Goal: Transaction & Acquisition: Purchase product/service

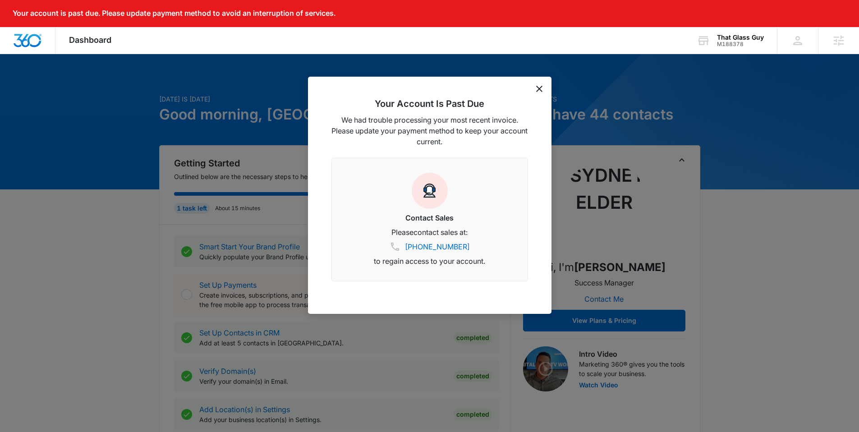
click at [538, 91] on icon "dismiss this dialog" at bounding box center [539, 89] width 6 height 6
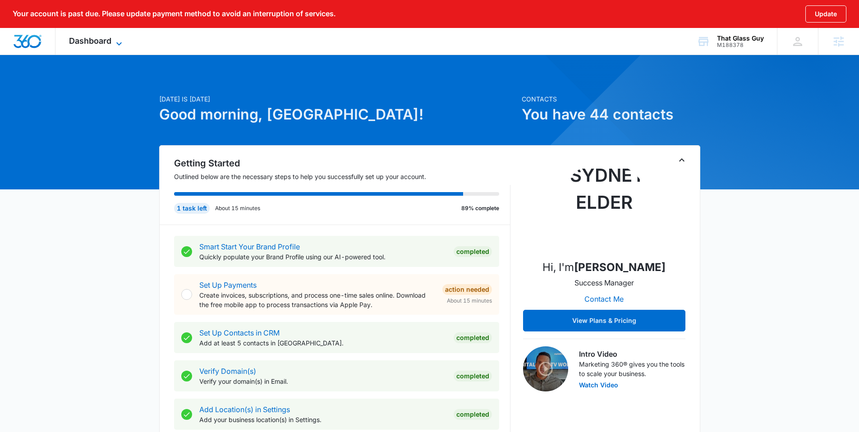
click at [104, 39] on span "Dashboard" at bounding box center [90, 40] width 42 height 9
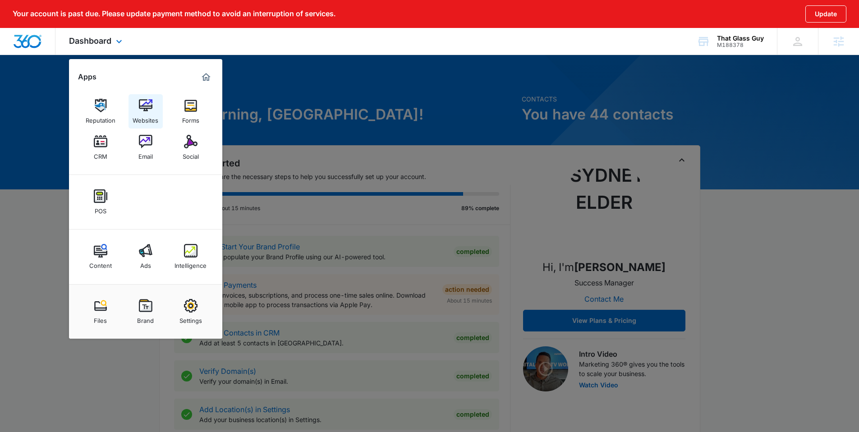
click at [149, 106] on img at bounding box center [146, 106] width 14 height 14
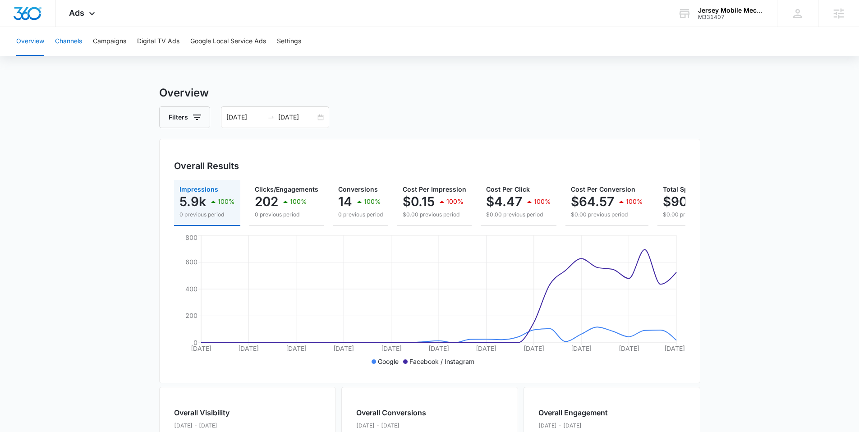
click at [70, 38] on button "Channels" at bounding box center [68, 41] width 27 height 29
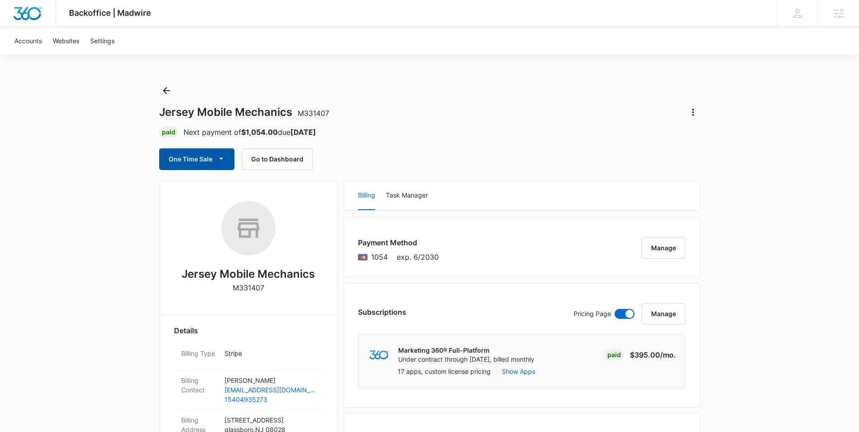
click at [229, 157] on button "One Time Sale" at bounding box center [196, 159] width 75 height 22
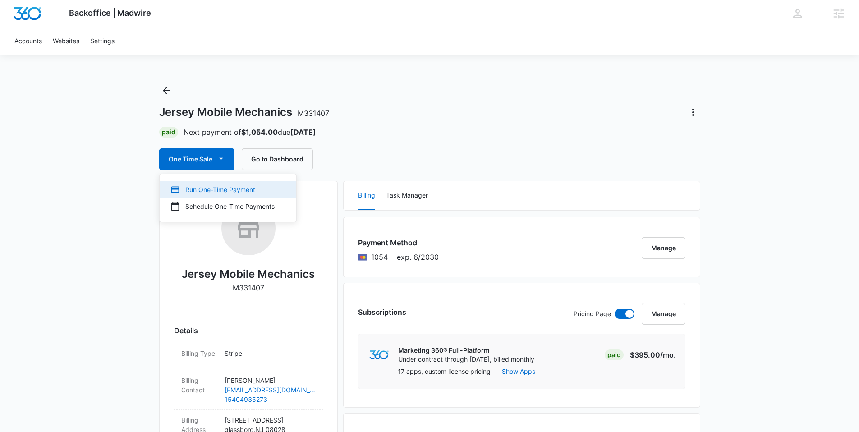
click at [231, 191] on div "Run One-Time Payment" at bounding box center [223, 189] width 104 height 9
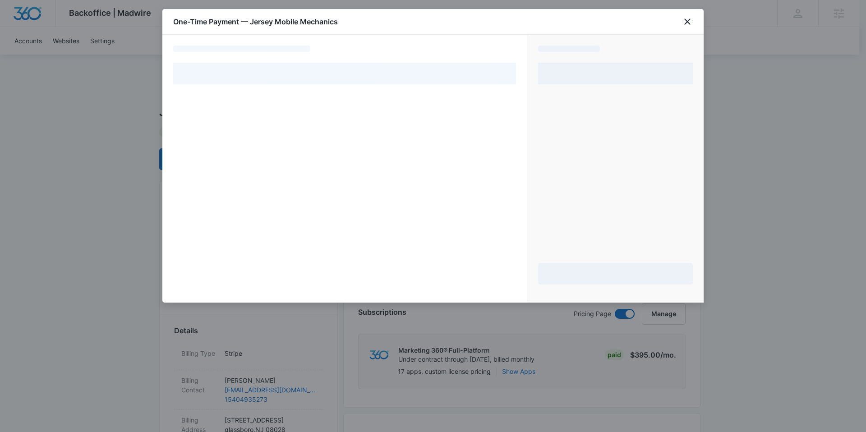
select select "pm_1RqhMJA4n8RTgNjU39PNGjM7"
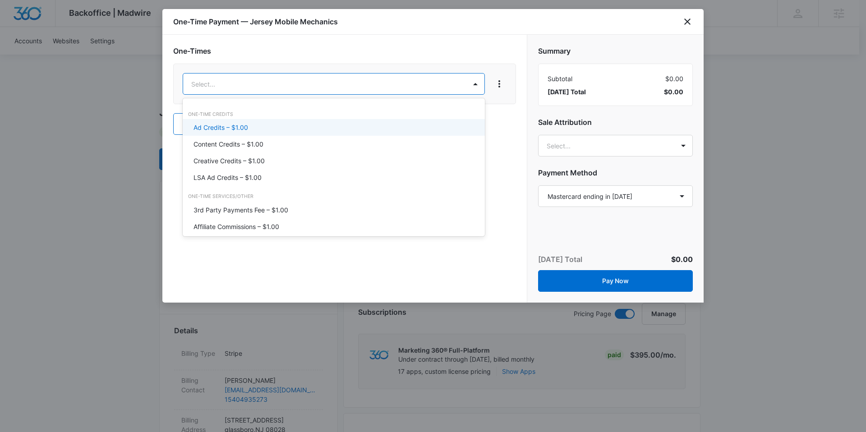
click at [240, 129] on p "Ad Credits – $1.00" at bounding box center [221, 127] width 55 height 9
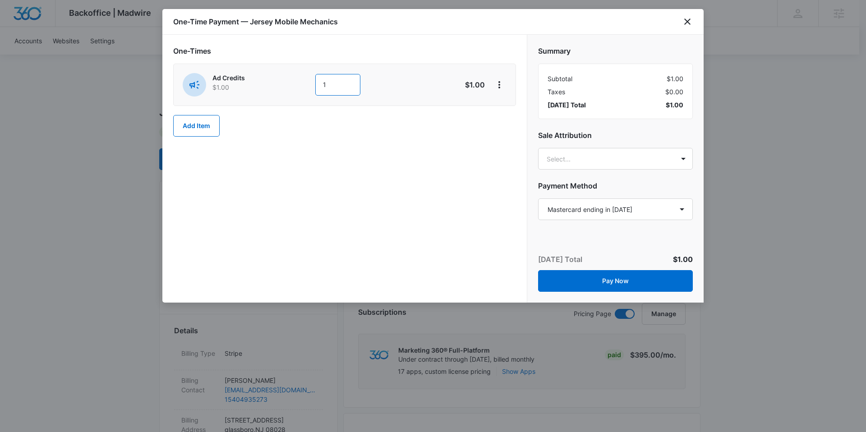
click at [332, 88] on input "1" at bounding box center [337, 85] width 45 height 22
type input "250"
click at [329, 162] on div "One-Times Ad Credits $1.00 250 $250.00 Add Item" at bounding box center [344, 169] width 364 height 268
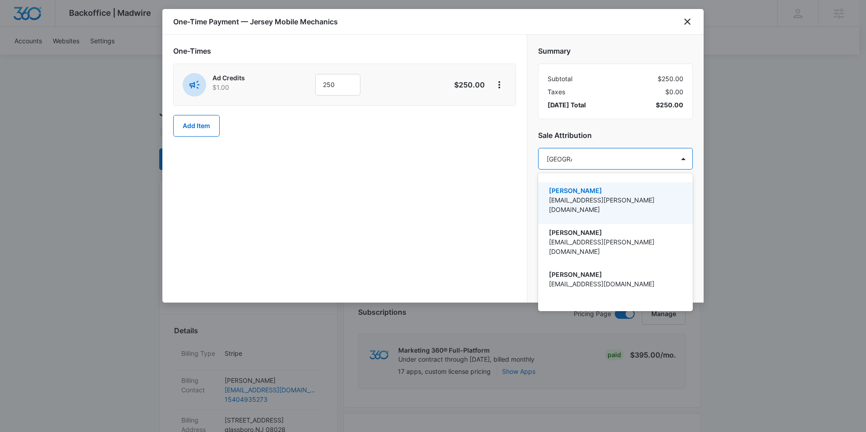
type input "[GEOGRAPHIC_DATA] e"
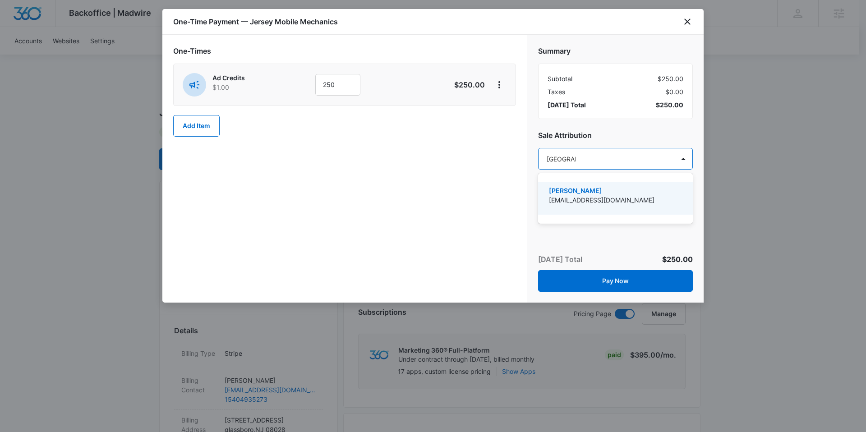
click at [603, 193] on p "[PERSON_NAME]" at bounding box center [614, 190] width 131 height 9
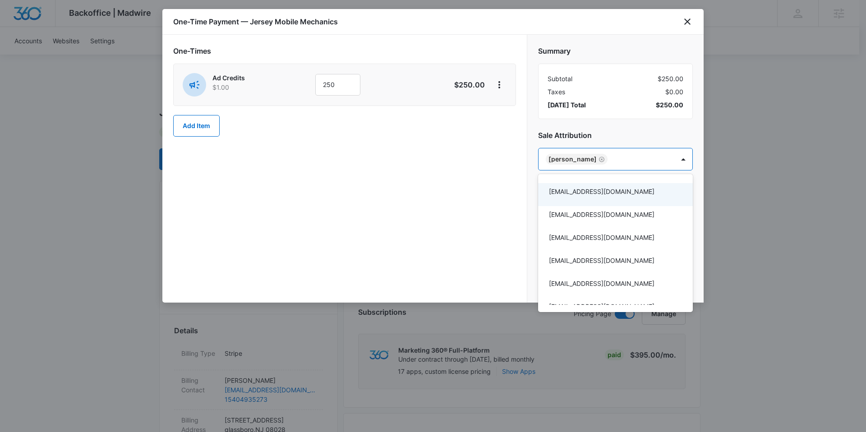
click at [520, 187] on div at bounding box center [433, 216] width 866 height 432
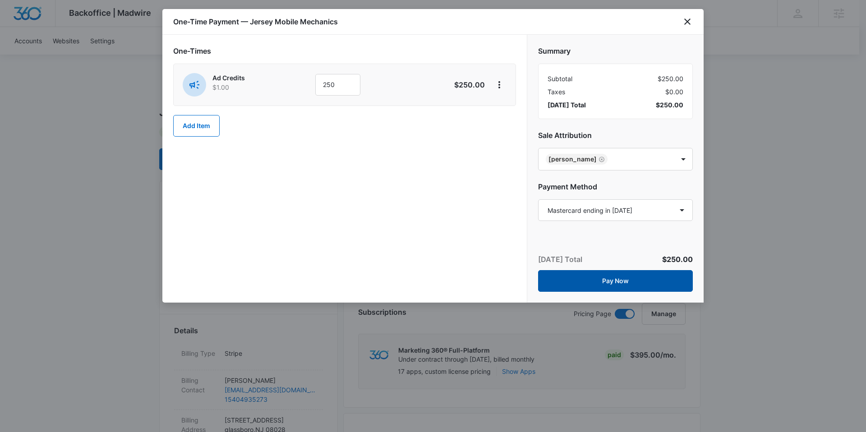
click at [626, 280] on button "Pay Now" at bounding box center [615, 281] width 155 height 22
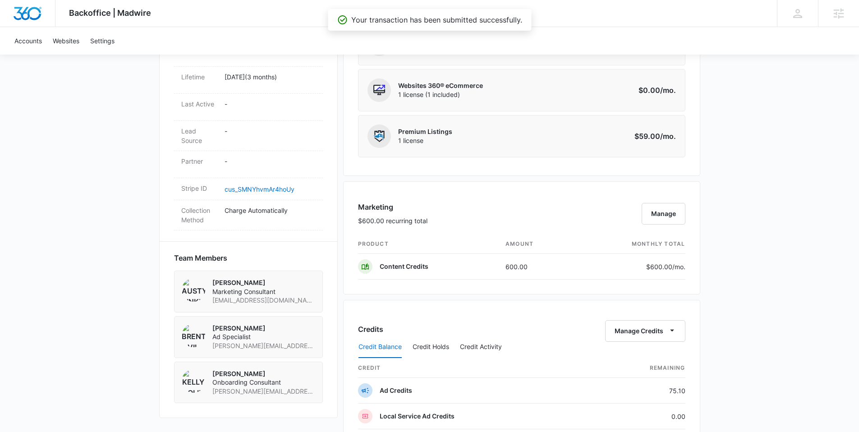
scroll to position [492, 0]
